Goal: Task Accomplishment & Management: Manage account settings

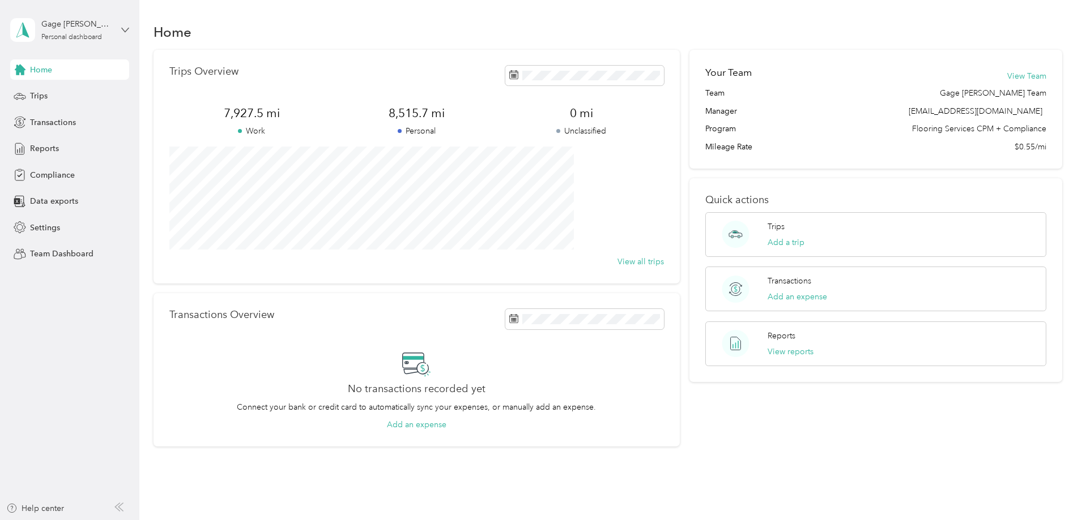
scroll to position [44, 0]
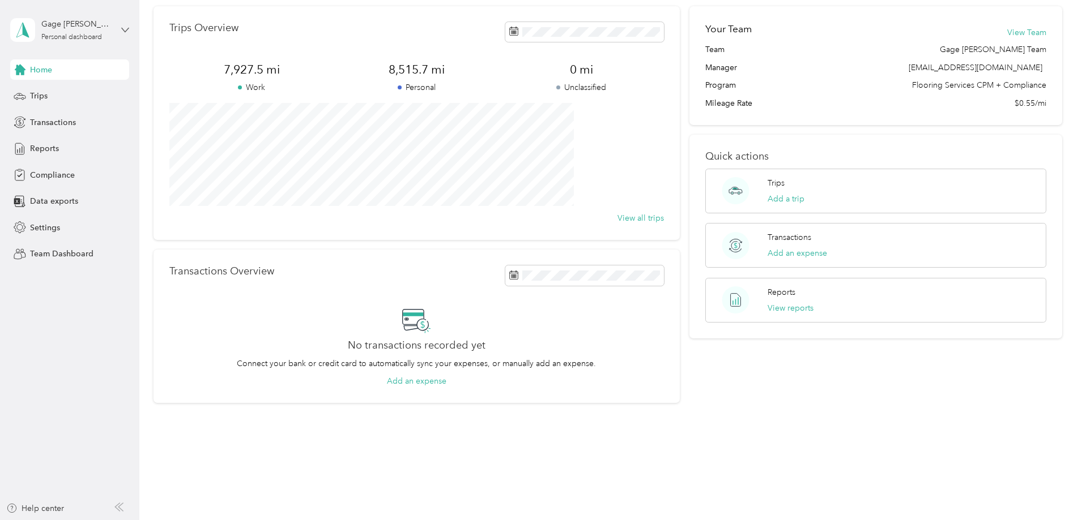
click at [122, 29] on icon at bounding box center [125, 30] width 8 height 8
click at [72, 95] on div "Team dashboard" at bounding box center [50, 89] width 61 height 12
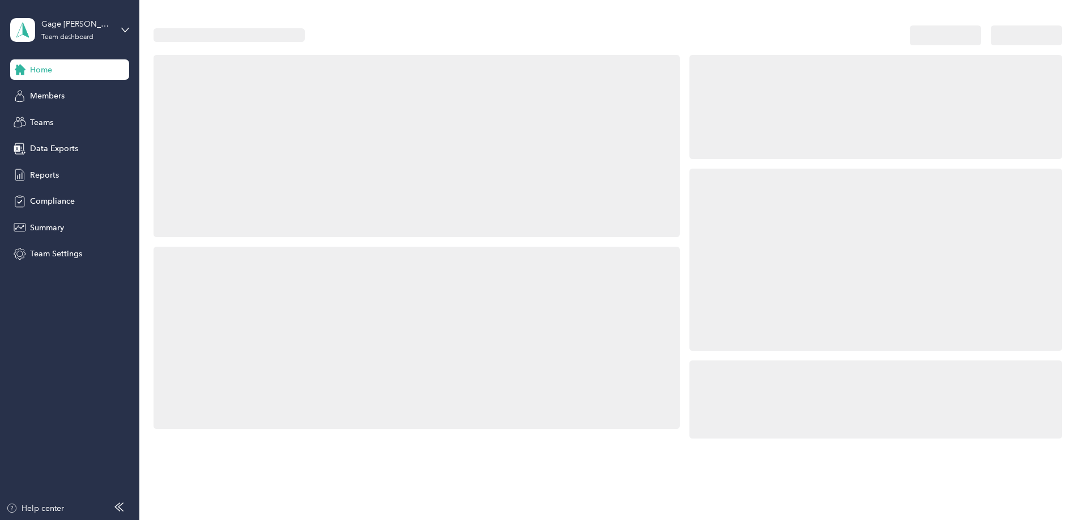
scroll to position [113, 0]
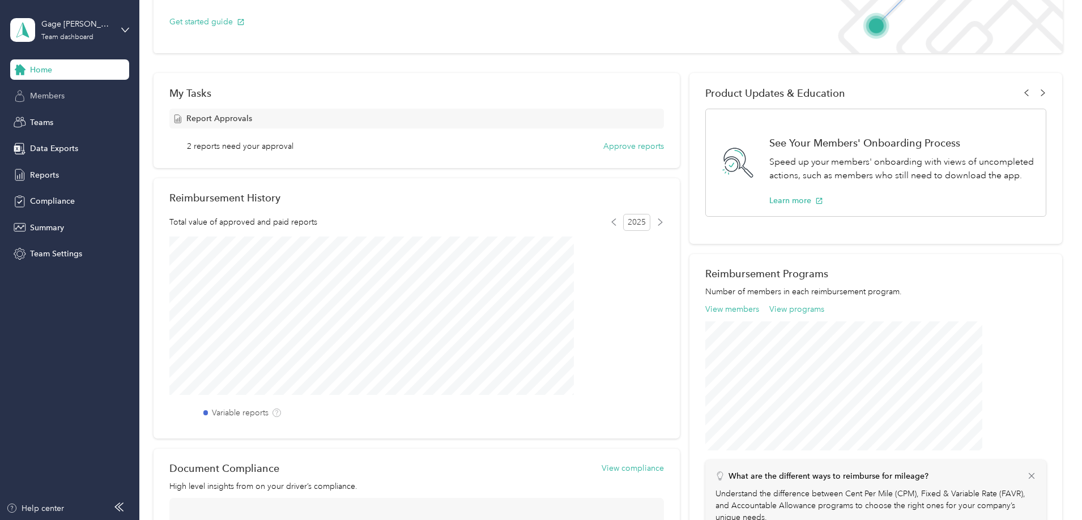
click at [52, 97] on span "Members" at bounding box center [47, 96] width 35 height 12
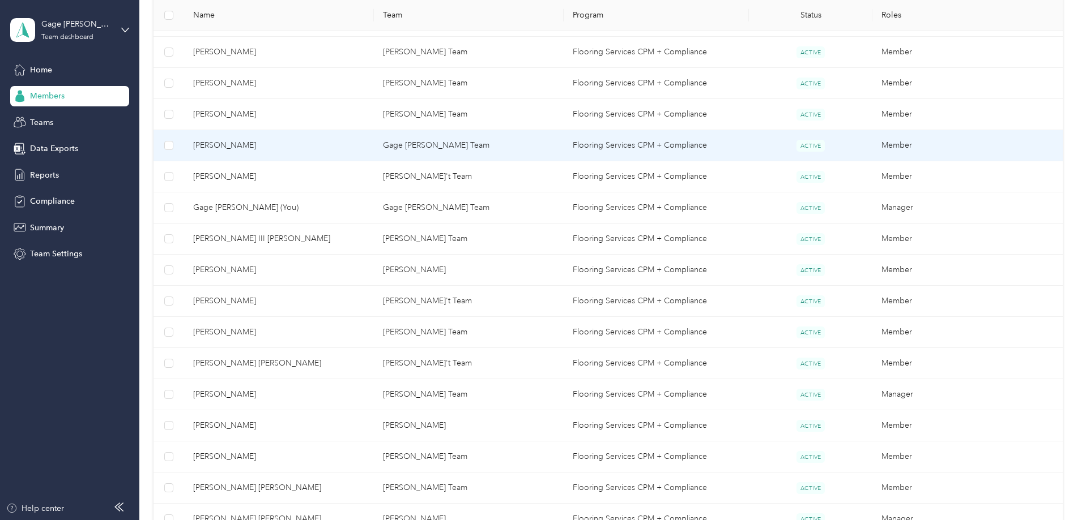
scroll to position [510, 0]
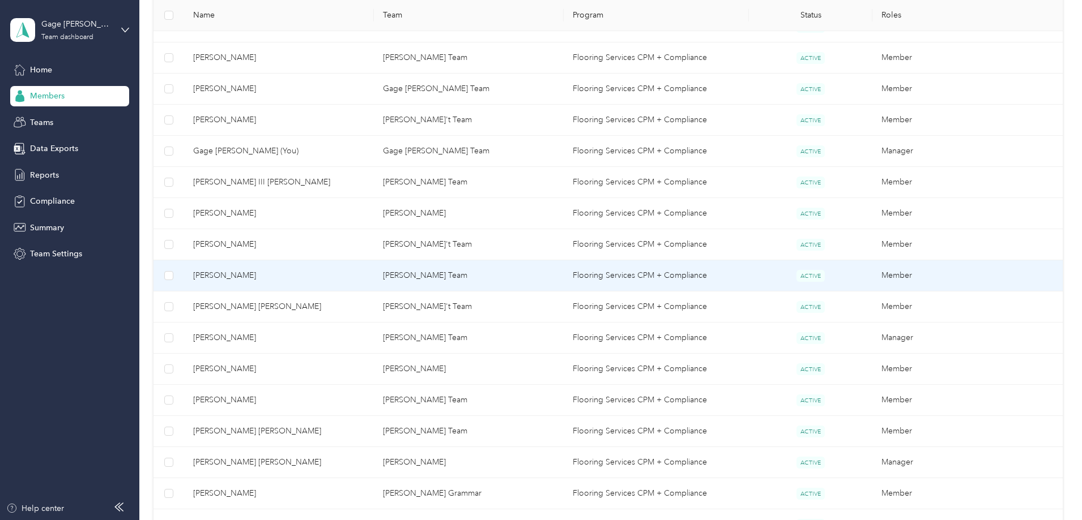
click at [307, 275] on span "[PERSON_NAME]" at bounding box center [279, 276] width 172 height 12
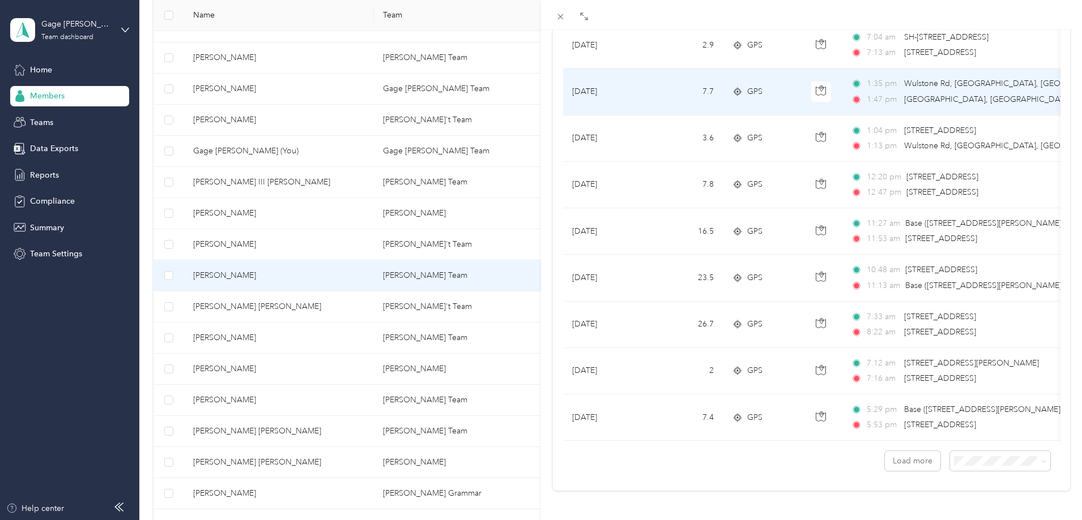
scroll to position [926, 0]
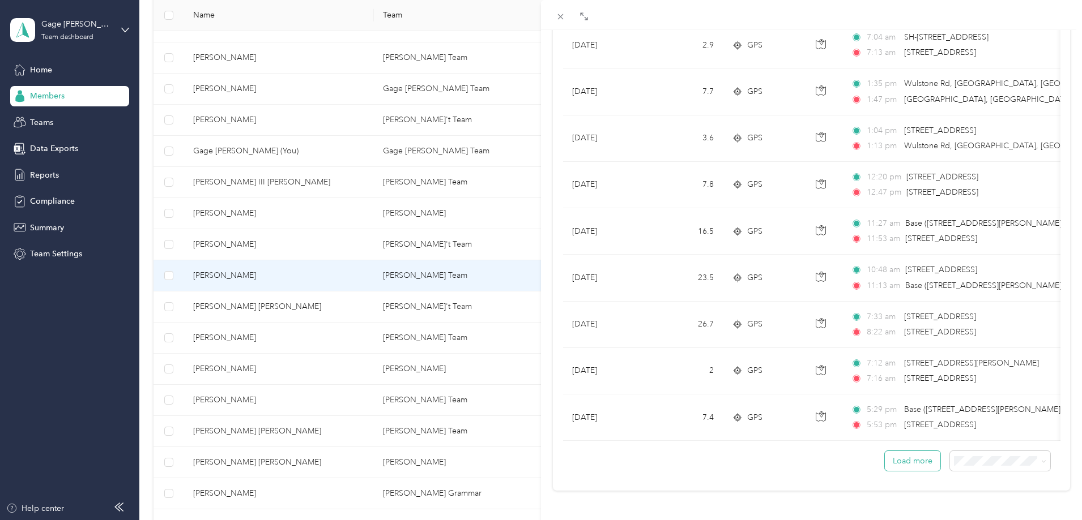
click at [902, 452] on button "Load more" at bounding box center [912, 461] width 55 height 20
click at [896, 453] on button "Load more" at bounding box center [912, 461] width 55 height 20
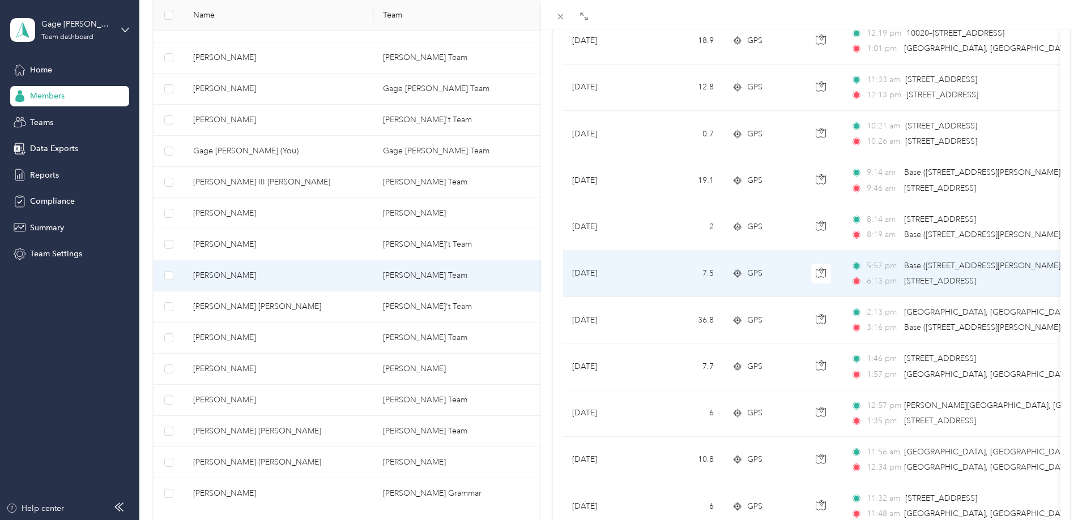
scroll to position [1436, 0]
